Goal: Contribute content: Add original content to the website for others to see

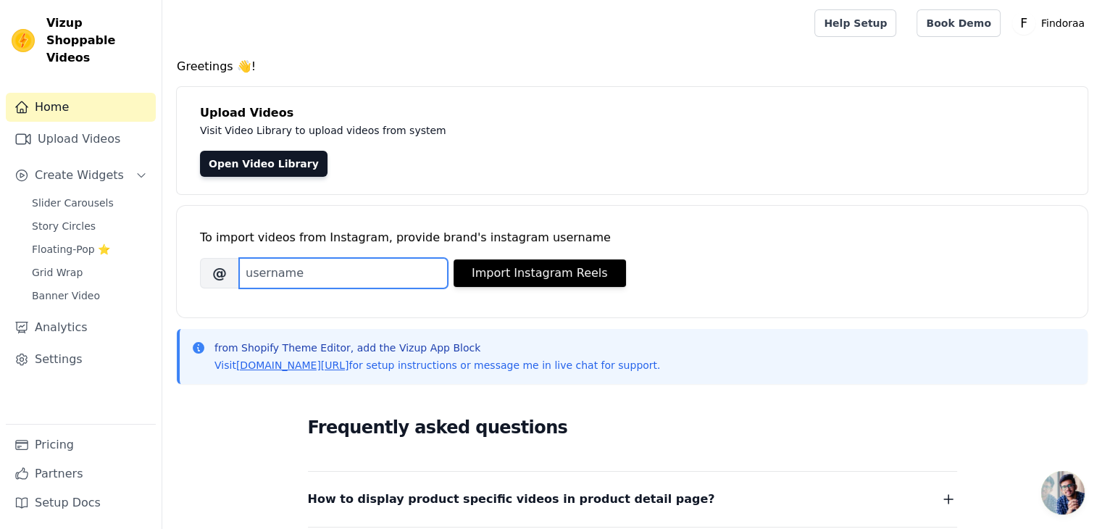
click at [292, 261] on input "Brand's Instagram Username" at bounding box center [343, 273] width 209 height 30
type input "findoraastore"
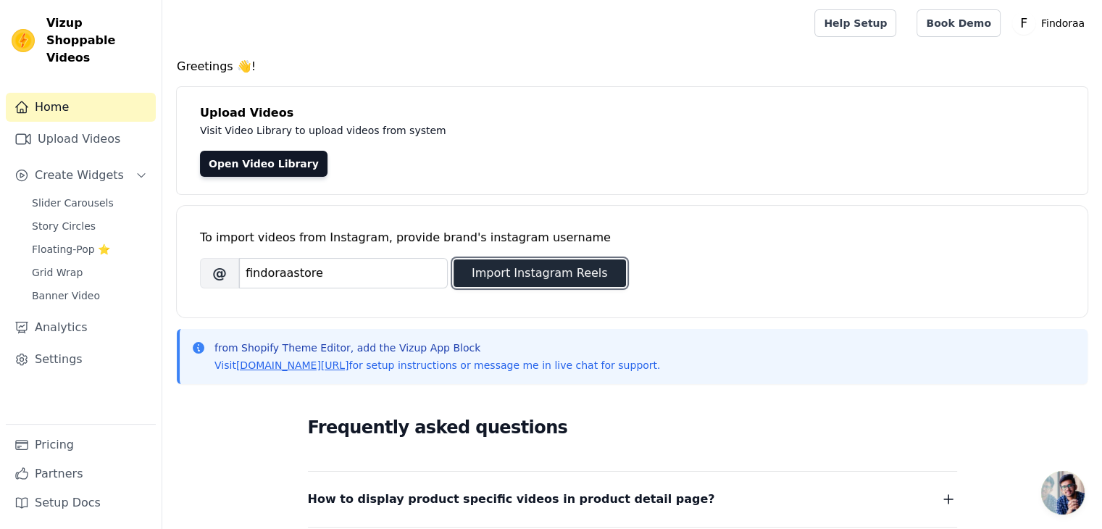
click at [507, 273] on button "Import Instagram Reels" at bounding box center [540, 273] width 172 height 28
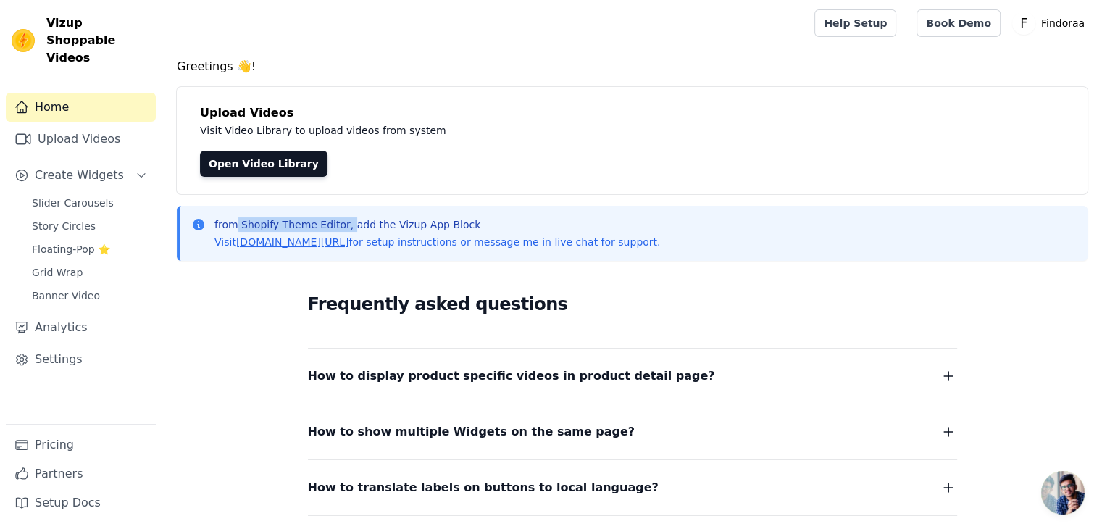
drag, startPoint x: 238, startPoint y: 224, endPoint x: 342, endPoint y: 225, distance: 104.3
click at [342, 225] on p "from Shopify Theme Editor, add the Vizup App Block" at bounding box center [437, 224] width 446 height 14
click at [387, 206] on div "from Shopify Theme Editor, add the Vizup App Block Visit vizupcommerce.com/docs…" at bounding box center [632, 233] width 911 height 55
click at [272, 166] on link "Open Video Library" at bounding box center [264, 164] width 128 height 26
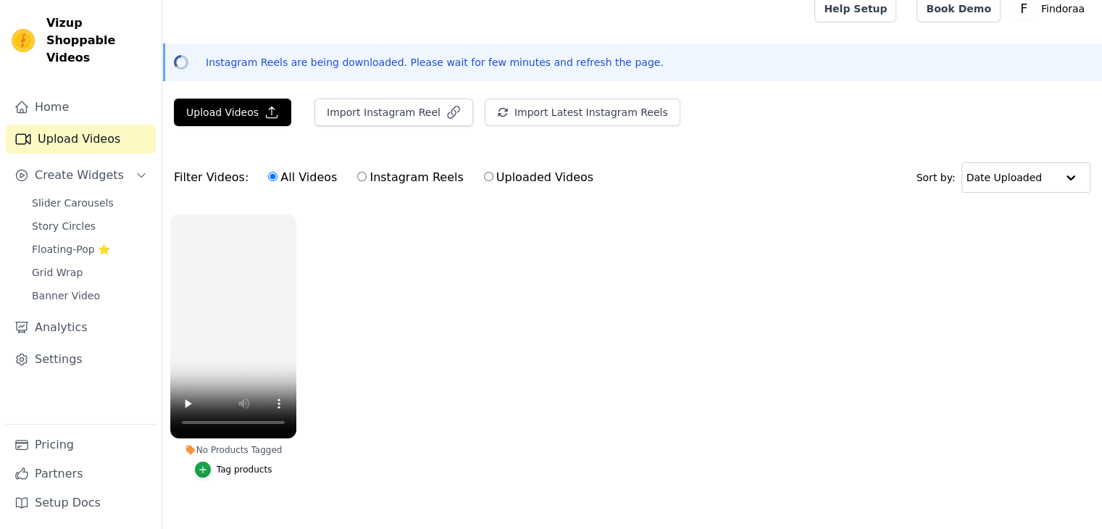
scroll to position [41, 0]
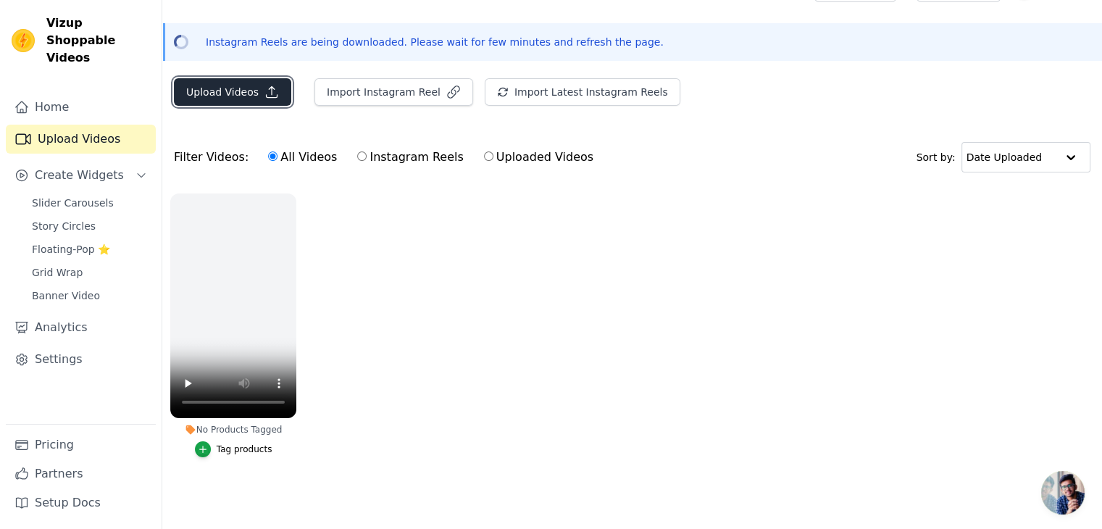
click at [247, 85] on button "Upload Videos" at bounding box center [232, 92] width 117 height 28
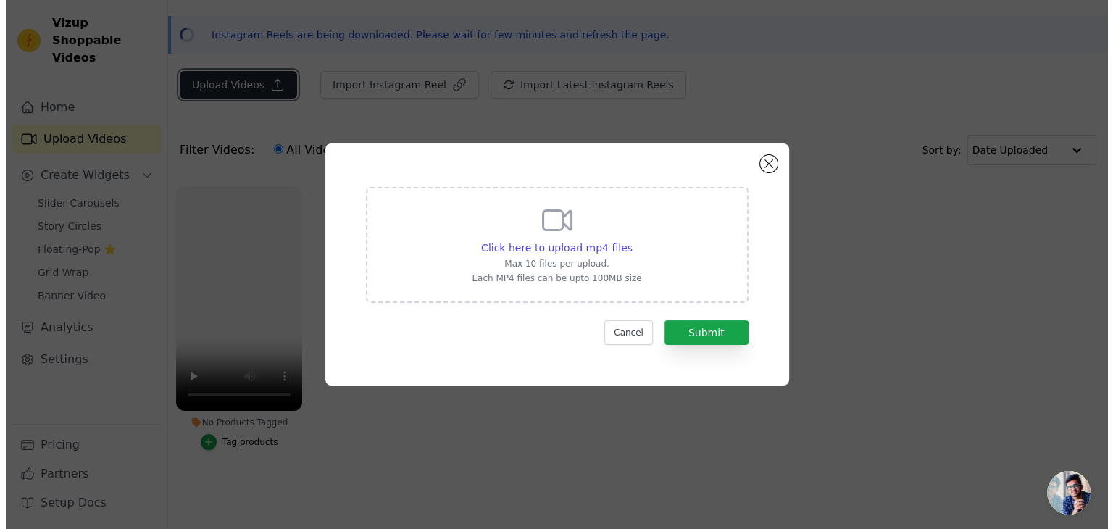
scroll to position [0, 0]
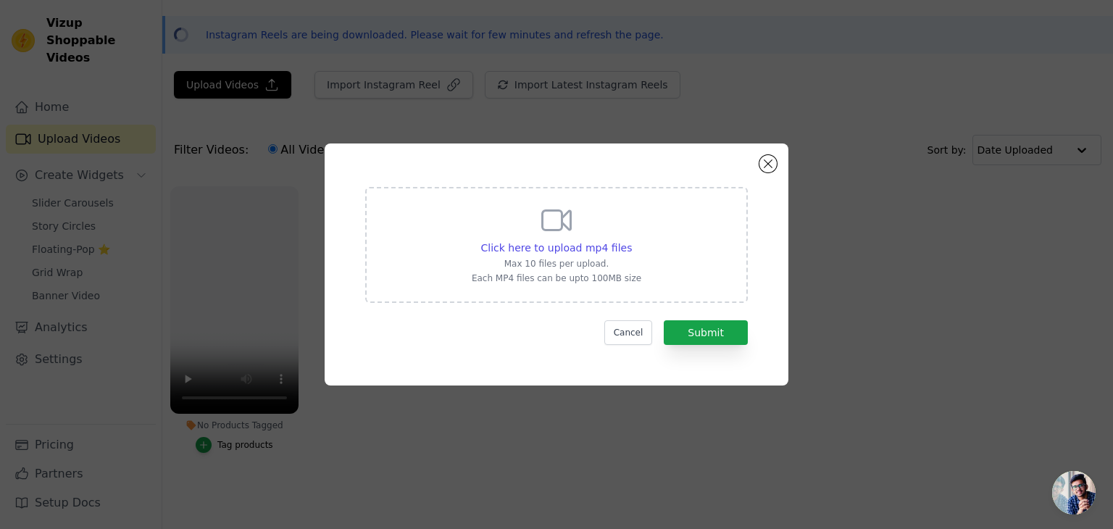
click at [543, 222] on icon at bounding box center [557, 221] width 28 height 20
click at [631, 240] on input "Click here to upload mp4 files Max 10 files per upload. Each MP4 files can be u…" at bounding box center [631, 240] width 1 height 1
type input "C:\fakepath\781bc9f73cbc8229b297efcc64671438_360w.mp4"
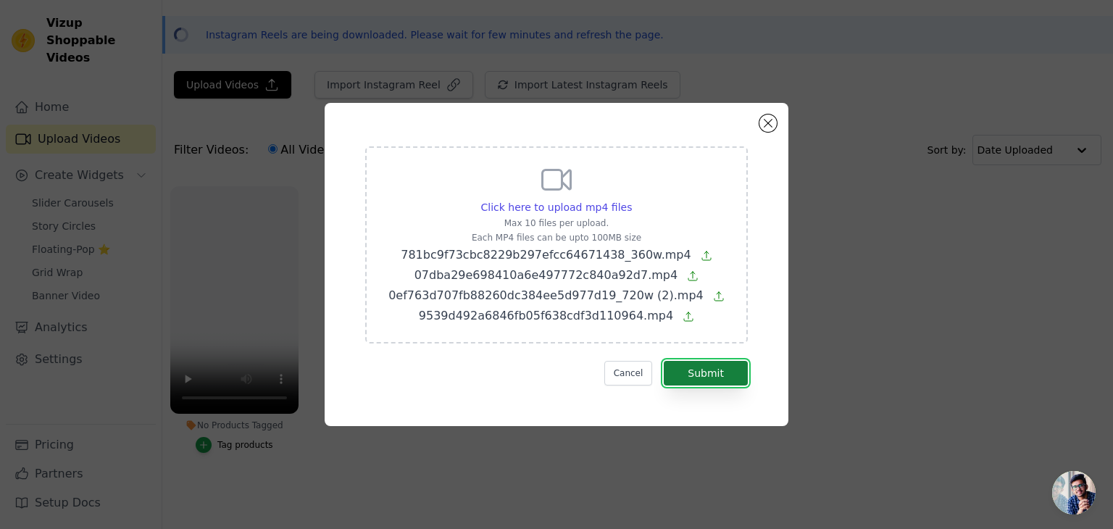
click at [714, 373] on button "Submit" at bounding box center [706, 373] width 84 height 25
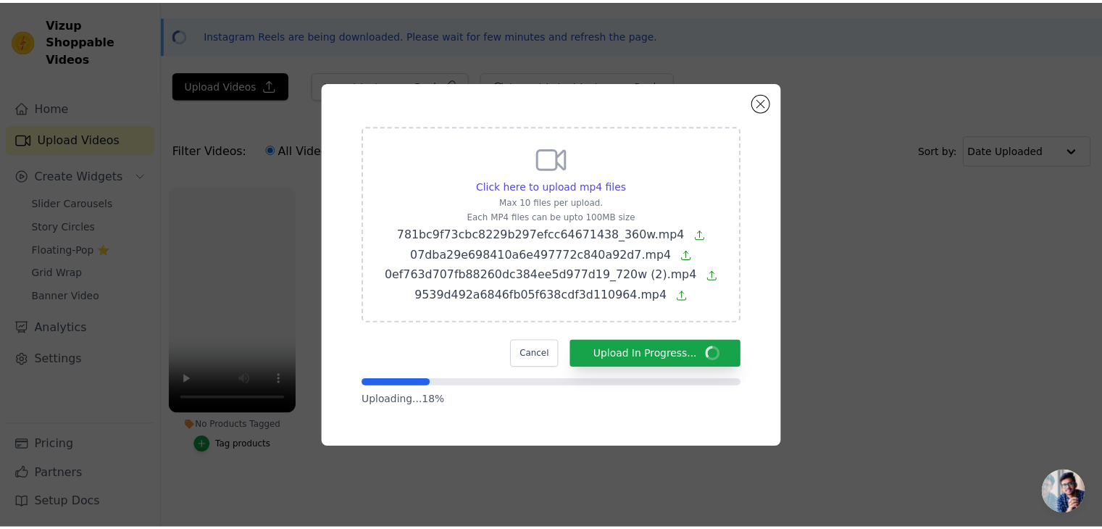
scroll to position [41, 0]
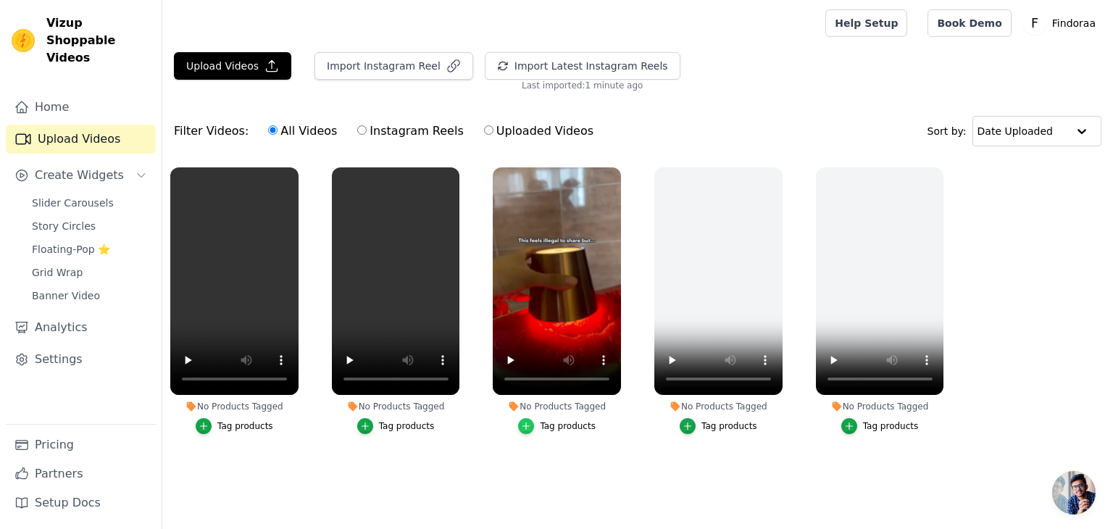
click at [529, 418] on div "button" at bounding box center [526, 426] width 16 height 16
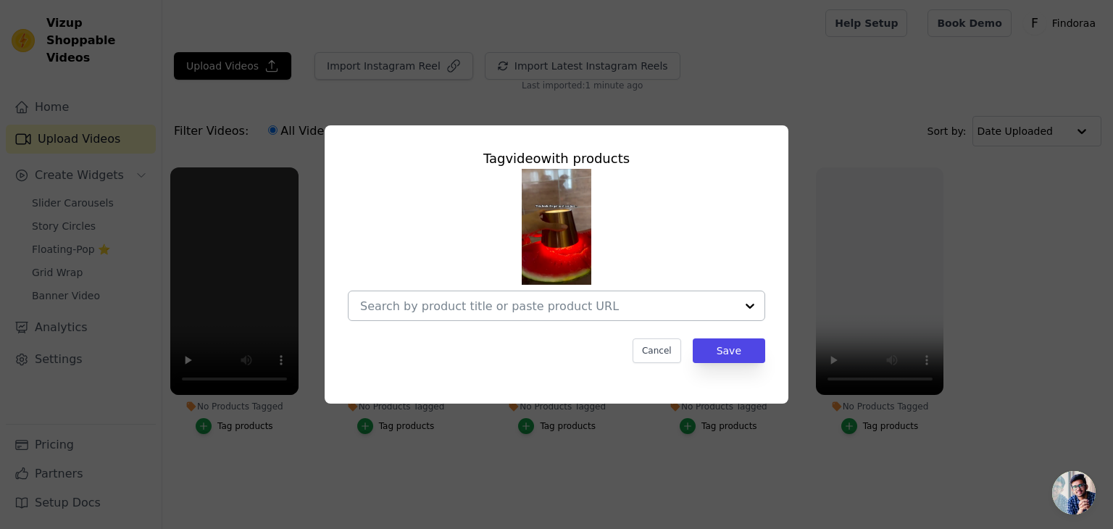
click at [526, 300] on input "No Products Tagged Tag video with products Cancel Save Tag products" at bounding box center [547, 306] width 375 height 14
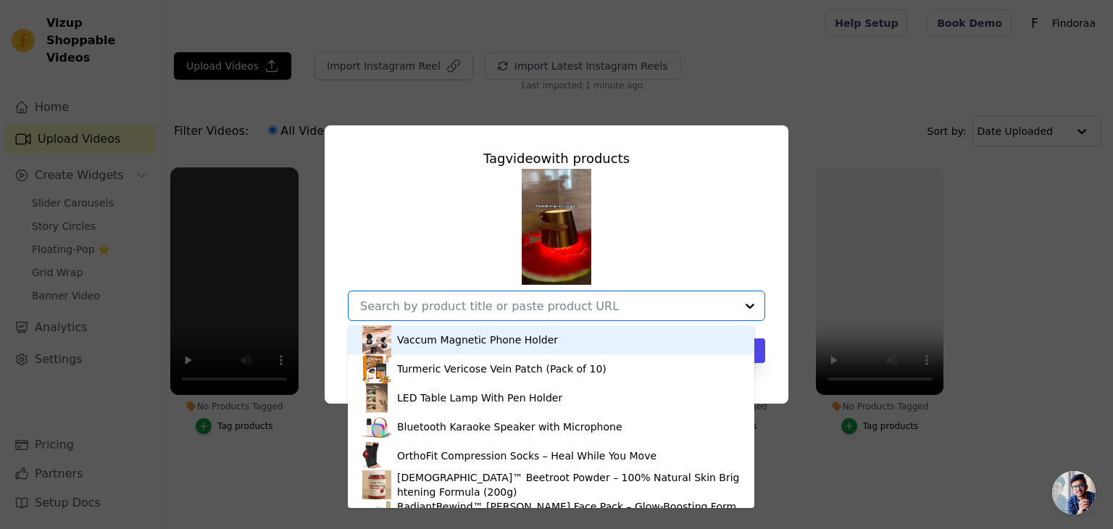
click at [727, 215] on div "Vaccum Magnetic Phone Holder Turmeric Vericose Vein Patch (Pack of 10) LED Tabl…" at bounding box center [556, 245] width 417 height 152
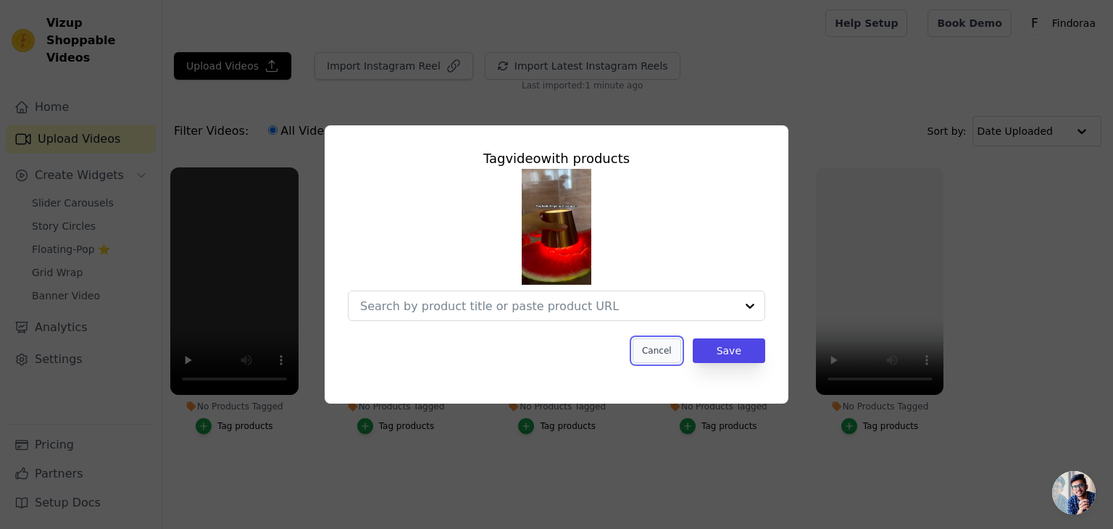
click at [675, 360] on button "Cancel" at bounding box center [657, 350] width 49 height 25
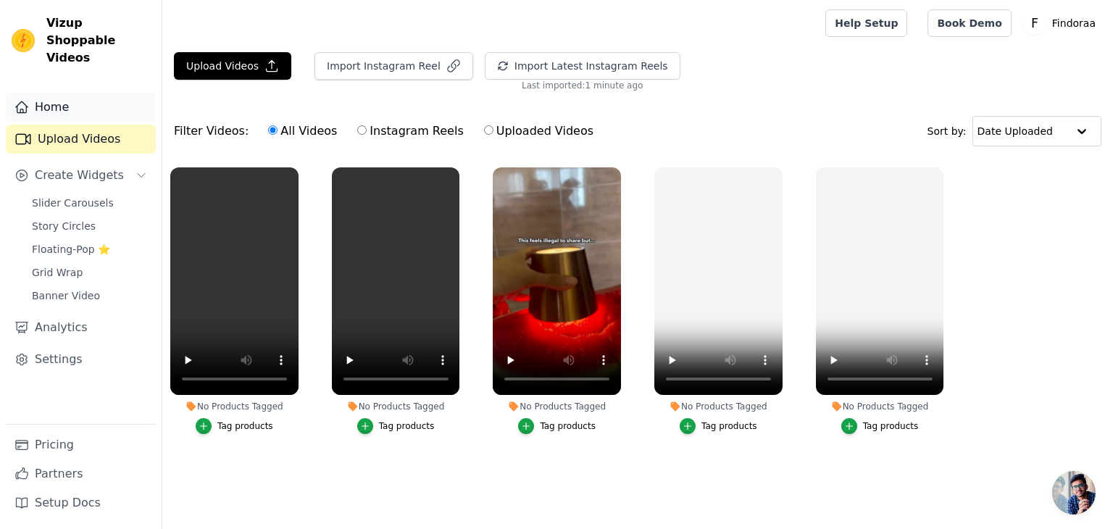
click at [54, 93] on link "Home" at bounding box center [81, 107] width 150 height 29
